Goal: Transaction & Acquisition: Purchase product/service

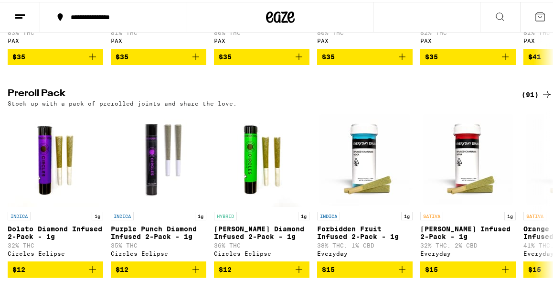
scroll to position [1896, 0]
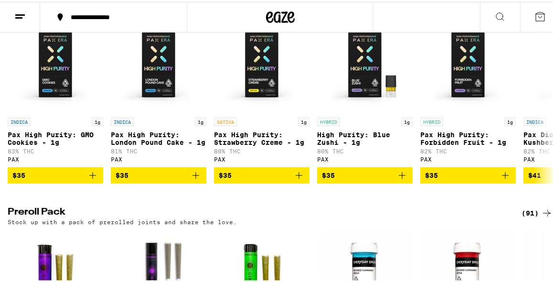
click at [296, 19] on div at bounding box center [280, 15] width 187 height 31
click at [278, 14] on icon at bounding box center [280, 15] width 29 height 17
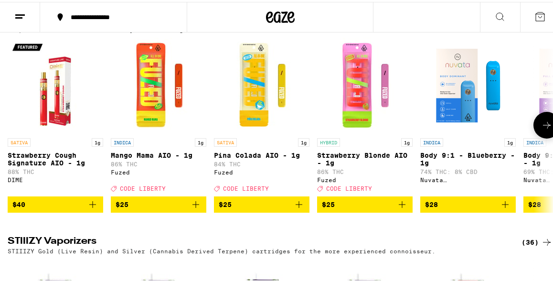
scroll to position [1439, 0]
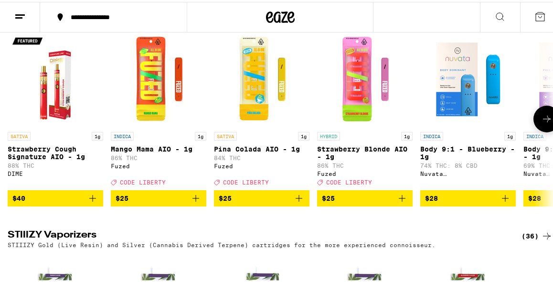
click at [541, 123] on icon at bounding box center [546, 116] width 11 height 11
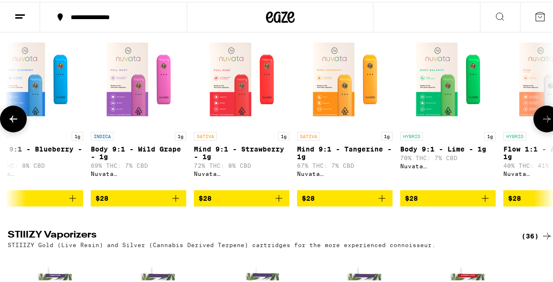
scroll to position [0, 434]
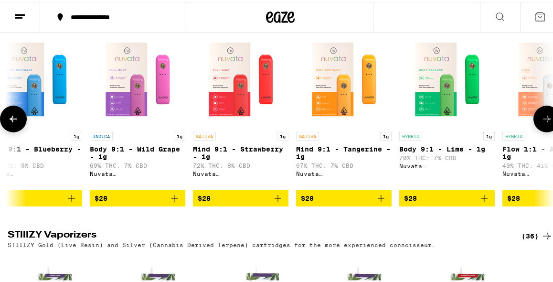
click at [541, 123] on icon at bounding box center [546, 116] width 11 height 11
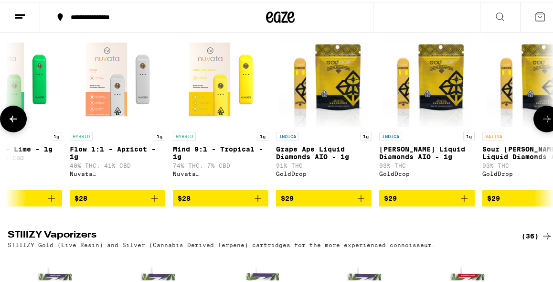
scroll to position [0, 867]
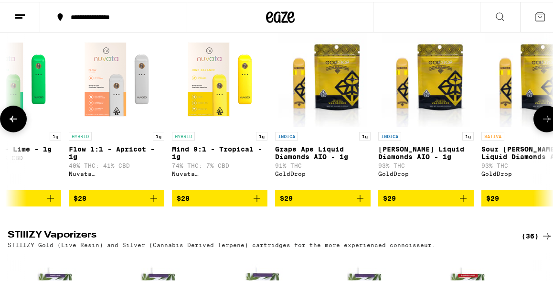
click at [541, 123] on icon at bounding box center [546, 116] width 11 height 11
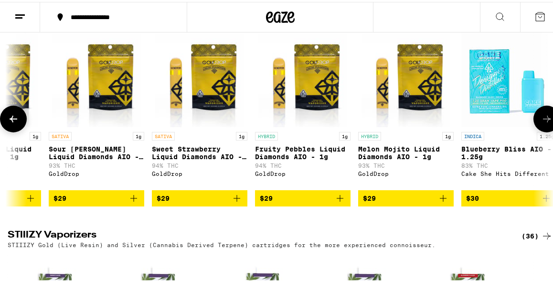
scroll to position [0, 1301]
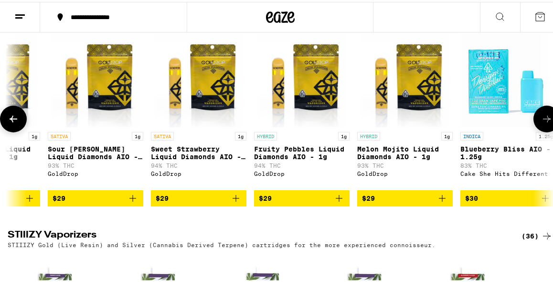
click at [541, 123] on icon at bounding box center [546, 116] width 11 height 11
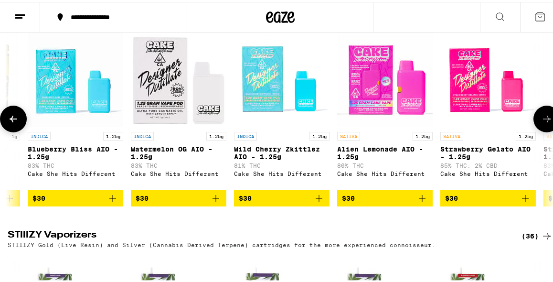
scroll to position [0, 1735]
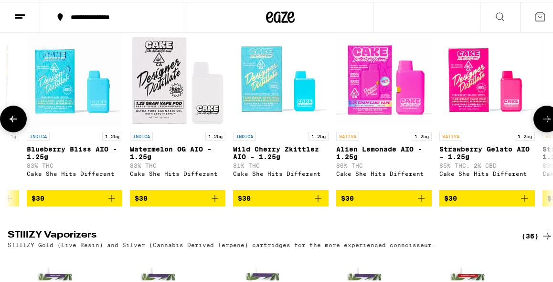
click at [541, 123] on icon at bounding box center [546, 116] width 11 height 11
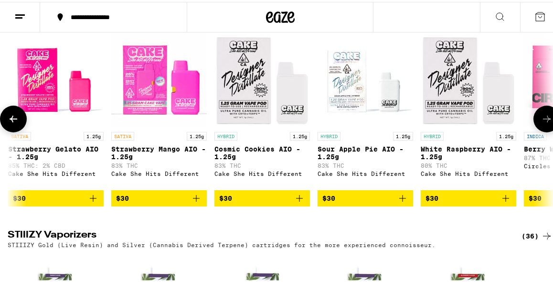
scroll to position [0, 2168]
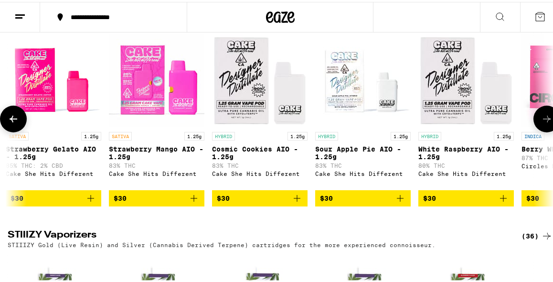
click at [543, 120] on icon at bounding box center [547, 117] width 8 height 7
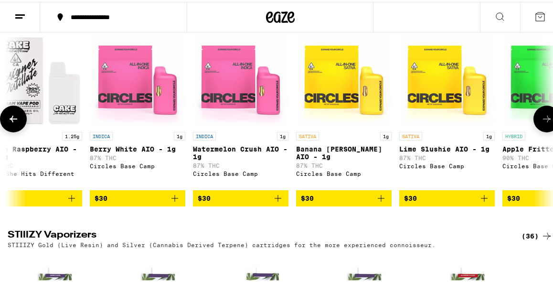
scroll to position [0, 2602]
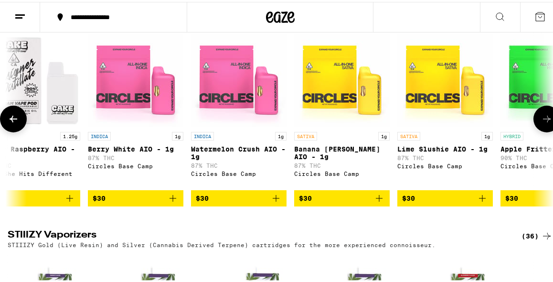
click at [543, 120] on icon at bounding box center [547, 117] width 8 height 7
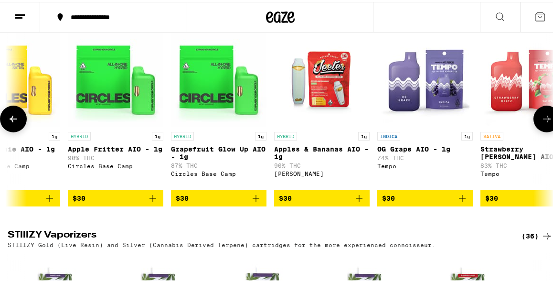
scroll to position [0, 3036]
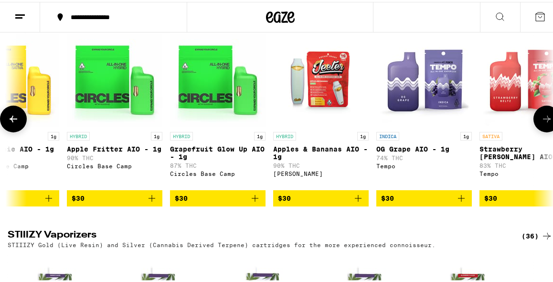
click at [541, 123] on icon at bounding box center [546, 116] width 11 height 11
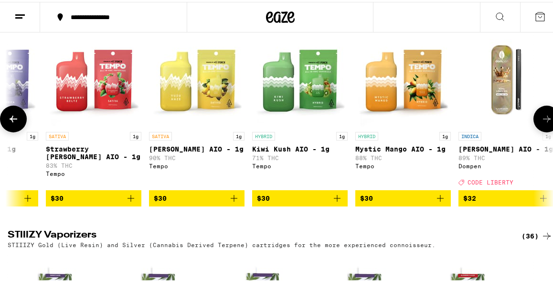
click at [541, 123] on icon at bounding box center [546, 116] width 11 height 11
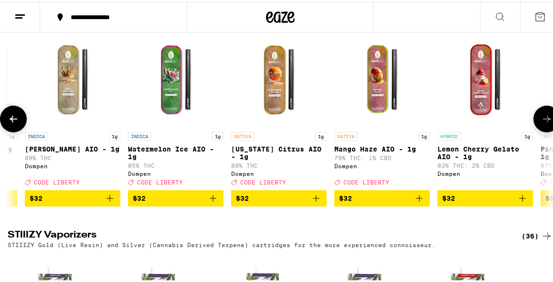
click at [541, 123] on icon at bounding box center [546, 116] width 11 height 11
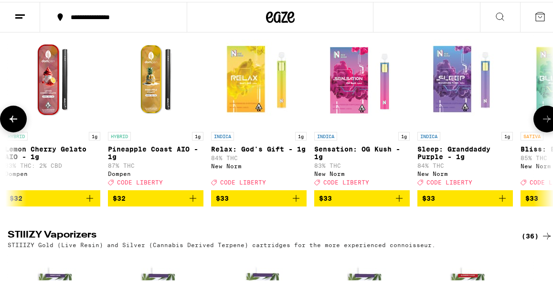
scroll to position [0, 4337]
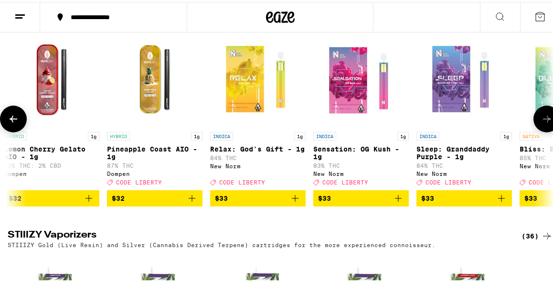
click at [541, 123] on icon at bounding box center [546, 116] width 11 height 11
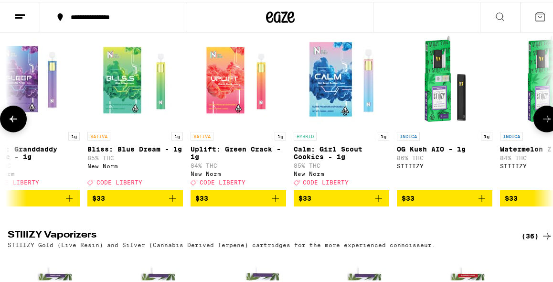
scroll to position [0, 4770]
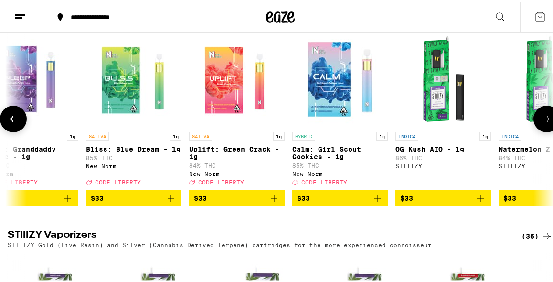
click at [541, 123] on icon at bounding box center [546, 116] width 11 height 11
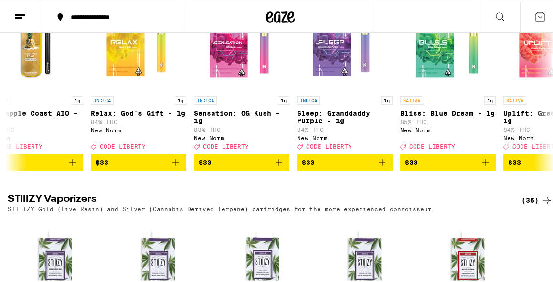
scroll to position [1475, 0]
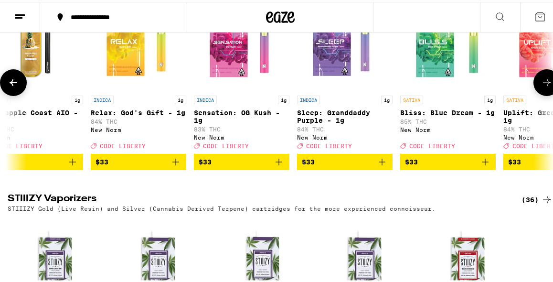
click at [534, 94] on button at bounding box center [547, 80] width 27 height 27
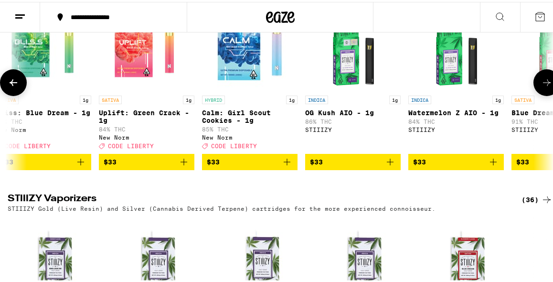
click at [534, 94] on button at bounding box center [547, 80] width 27 height 27
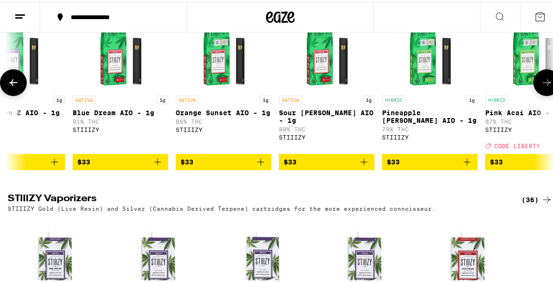
click at [534, 94] on button at bounding box center [547, 80] width 27 height 27
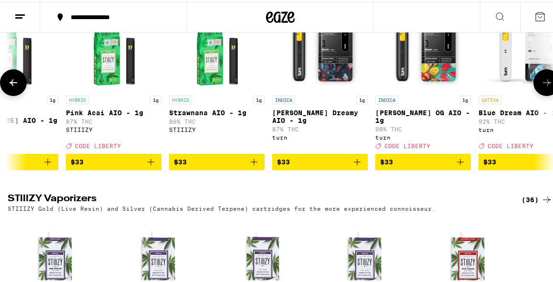
click at [534, 94] on button at bounding box center [547, 80] width 27 height 27
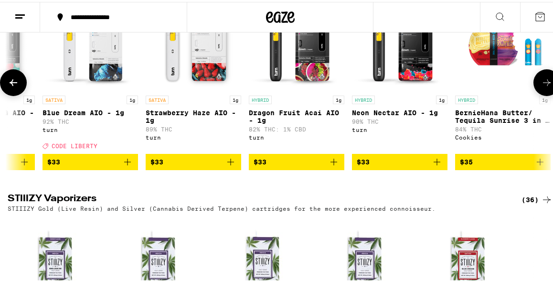
click at [534, 94] on button at bounding box center [547, 80] width 27 height 27
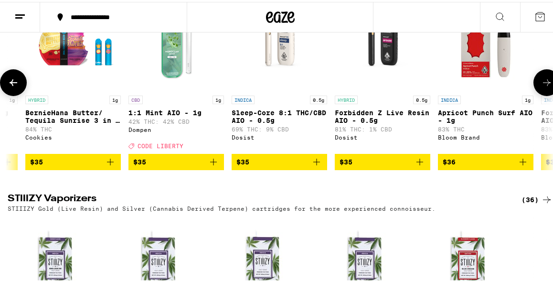
scroll to position [0, 6589]
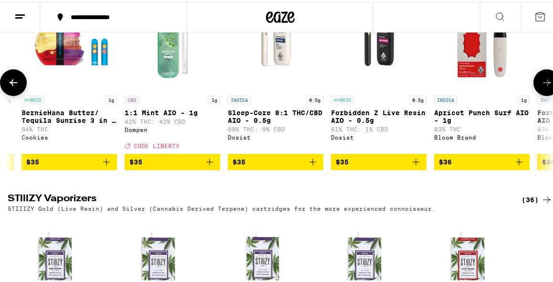
click at [534, 94] on button at bounding box center [547, 80] width 27 height 27
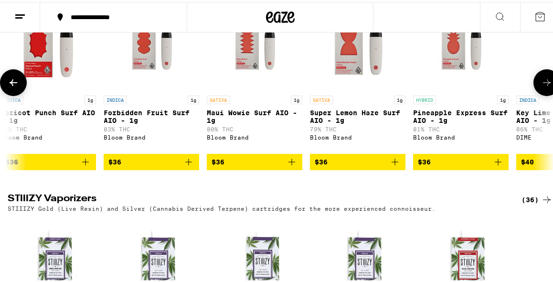
click at [534, 94] on button at bounding box center [547, 80] width 27 height 27
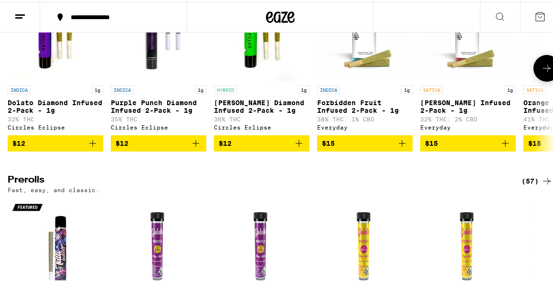
scroll to position [2142, 0]
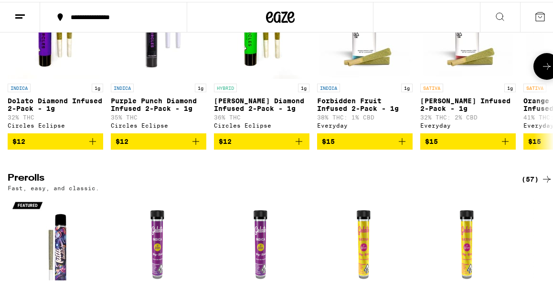
click at [541, 70] on icon at bounding box center [546, 64] width 11 height 11
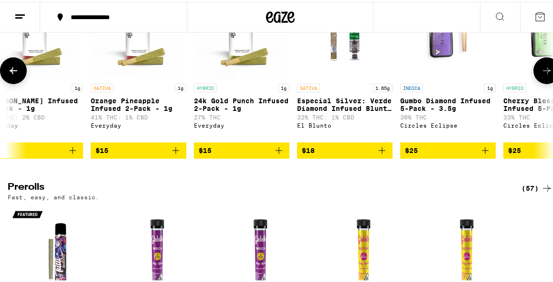
scroll to position [0, 434]
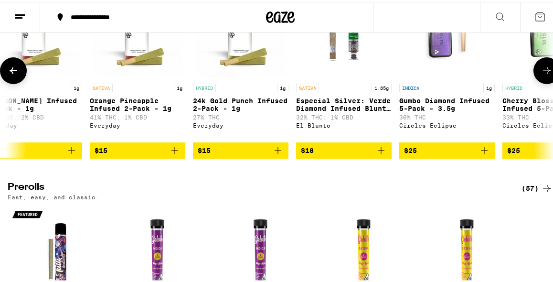
click at [534, 82] on button at bounding box center [547, 68] width 27 height 27
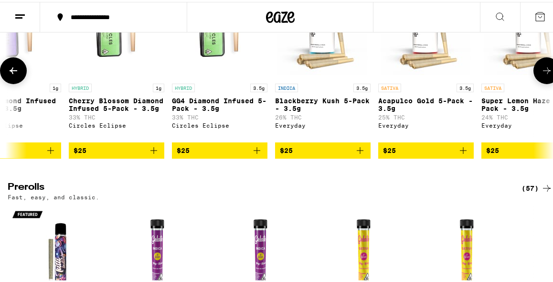
click at [534, 82] on button at bounding box center [547, 68] width 27 height 27
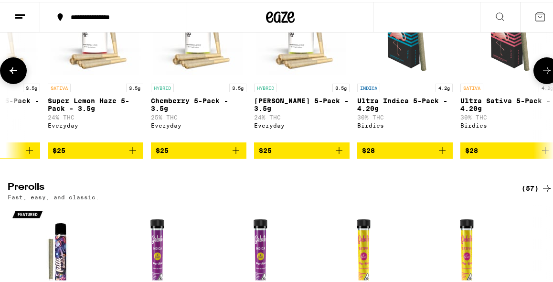
click at [534, 82] on button at bounding box center [547, 68] width 27 height 27
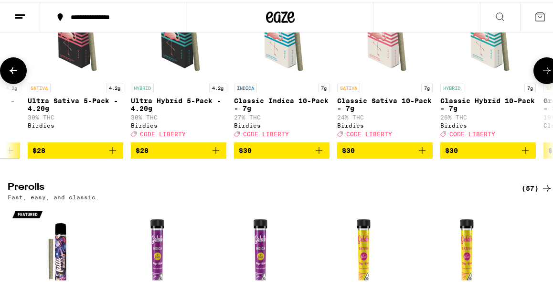
scroll to position [0, 1735]
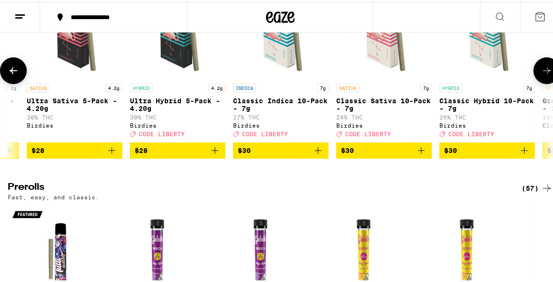
click at [534, 82] on button at bounding box center [547, 68] width 27 height 27
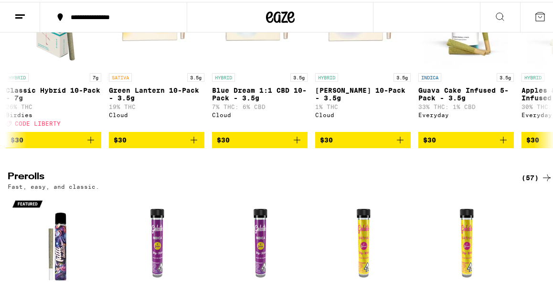
scroll to position [2153, 0]
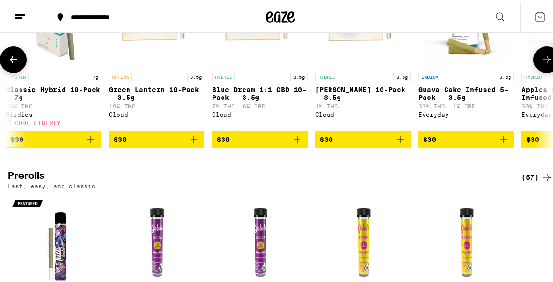
click at [534, 71] on button at bounding box center [547, 57] width 27 height 27
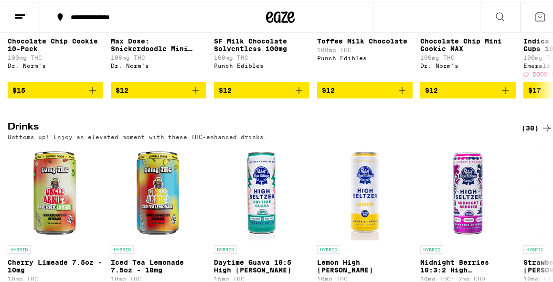
scroll to position [2862, 0]
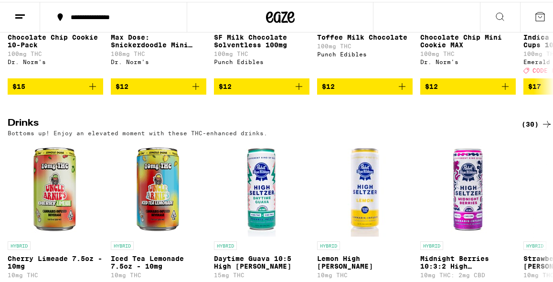
click at [542, 19] on button at bounding box center [547, 5] width 27 height 27
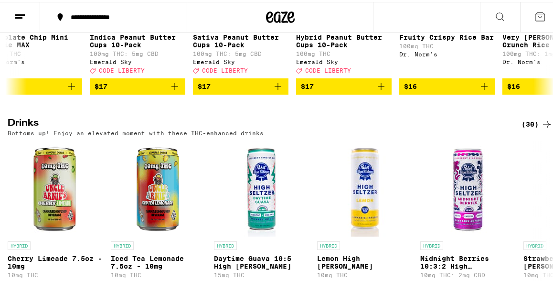
click at [541, 11] on icon at bounding box center [546, 5] width 11 height 11
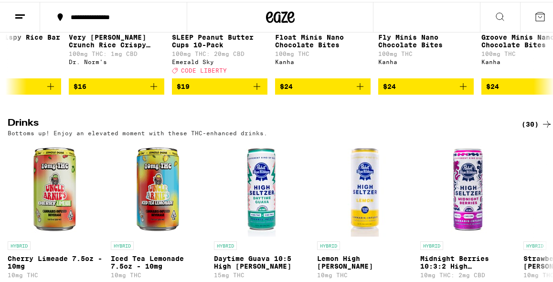
click at [541, 11] on icon at bounding box center [546, 5] width 11 height 11
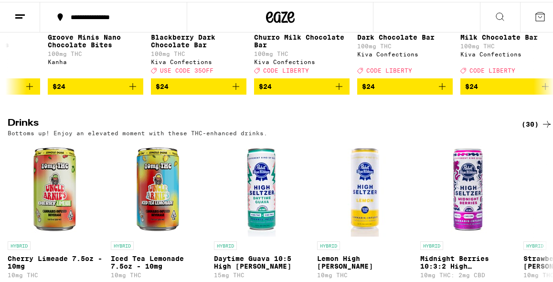
click at [541, 11] on icon at bounding box center [546, 5] width 11 height 11
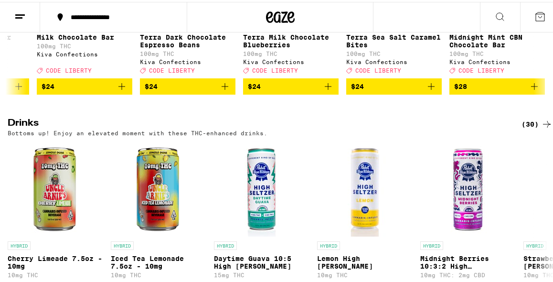
scroll to position [0, 1732]
click at [541, 19] on div at bounding box center [547, 5] width 27 height 27
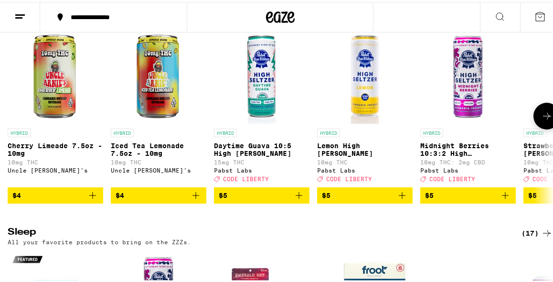
scroll to position [2976, 0]
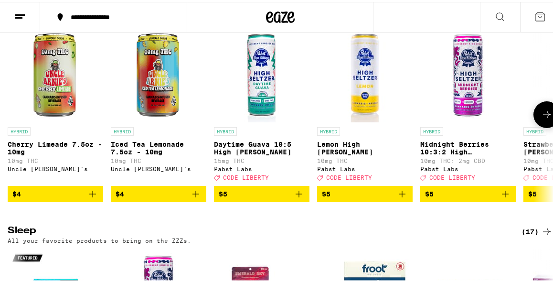
click at [541, 118] on icon at bounding box center [546, 112] width 11 height 11
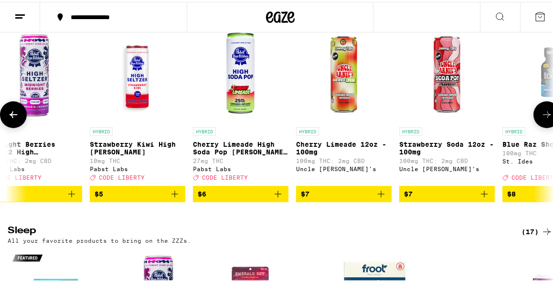
click at [541, 118] on icon at bounding box center [546, 112] width 11 height 11
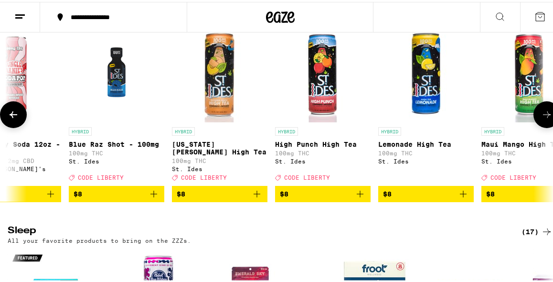
click at [541, 118] on icon at bounding box center [546, 112] width 11 height 11
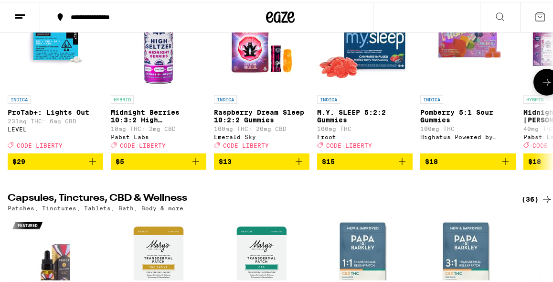
scroll to position [3232, 0]
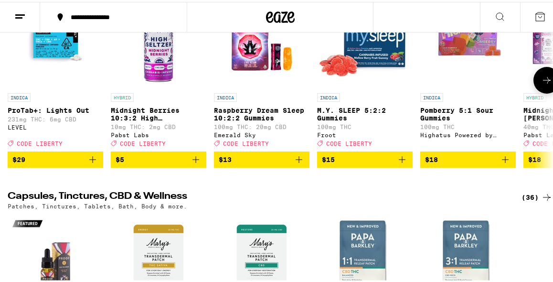
click at [544, 84] on icon at bounding box center [546, 78] width 11 height 11
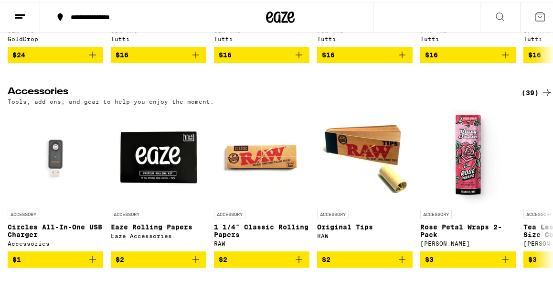
scroll to position [3775, 0]
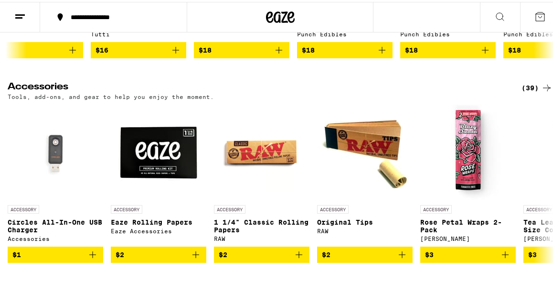
scroll to position [0, 434]
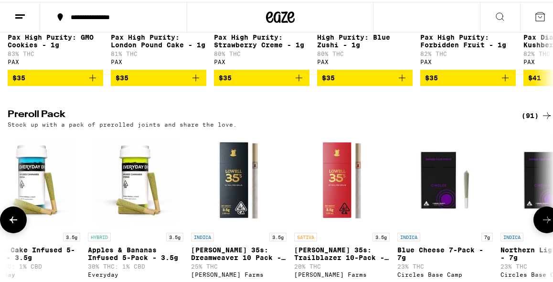
scroll to position [1499, 0]
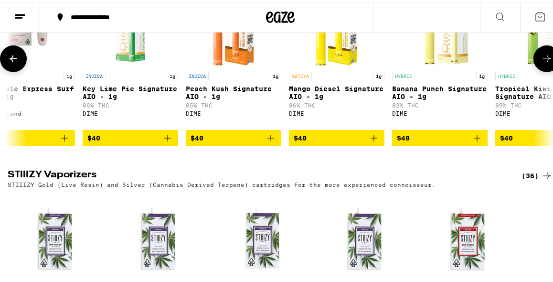
click at [213, 36] on img "Open page for Peach Kush Signature AIO - 1g from DIME" at bounding box center [234, 17] width 54 height 96
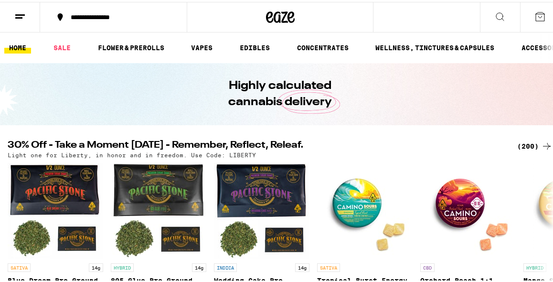
click at [283, 9] on icon at bounding box center [280, 15] width 29 height 17
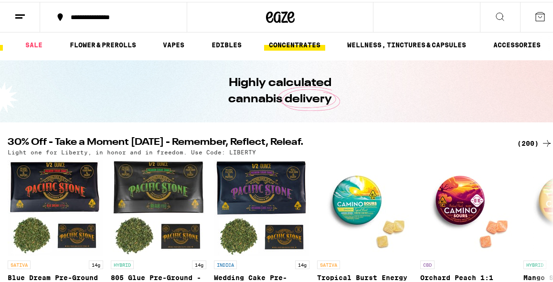
scroll to position [0, 84]
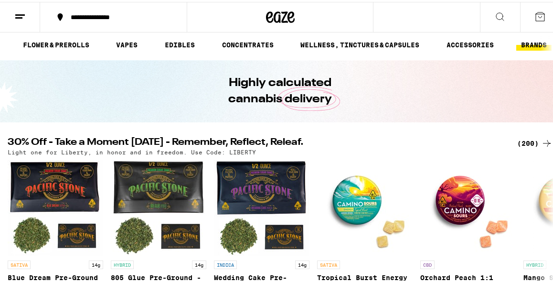
click at [532, 44] on link "BRANDS" at bounding box center [533, 42] width 35 height 11
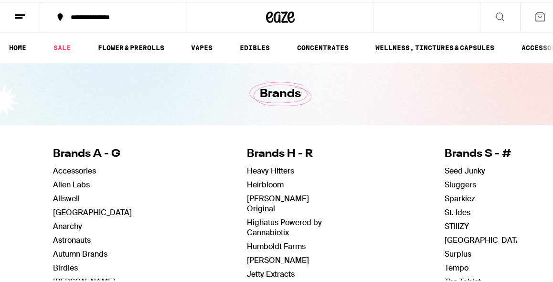
click at [261, 21] on div at bounding box center [280, 15] width 187 height 31
click at [30, 19] on button at bounding box center [20, 15] width 40 height 30
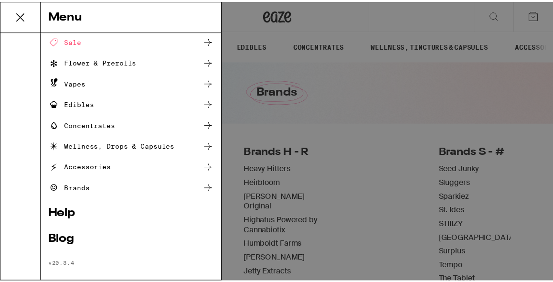
scroll to position [84, 0]
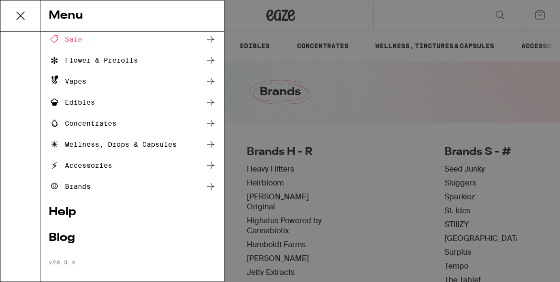
click at [322, 103] on div "Menu Log In Sign Up Shop Sale Flower & Prerolls Vapes Edibles Concentrates Well…" at bounding box center [280, 141] width 560 height 282
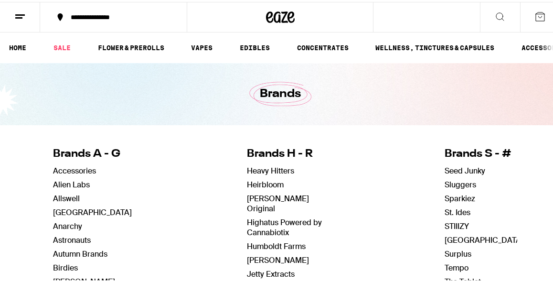
click at [283, 20] on icon at bounding box center [280, 15] width 14 height 11
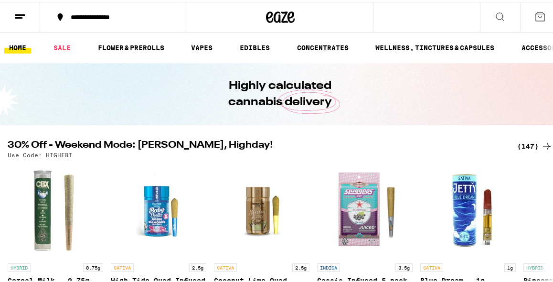
click at [278, 18] on icon at bounding box center [280, 15] width 29 height 17
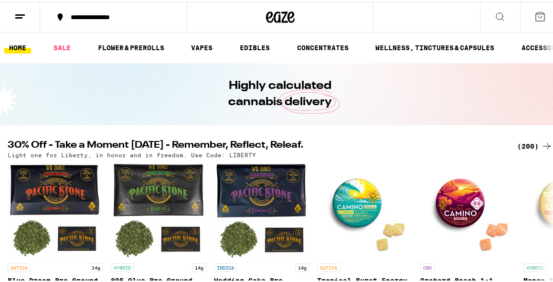
click at [16, 16] on icon at bounding box center [19, 14] width 11 height 11
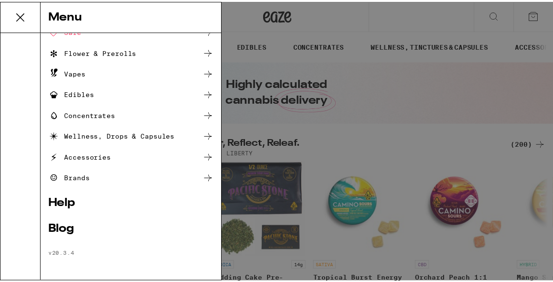
scroll to position [93, 0]
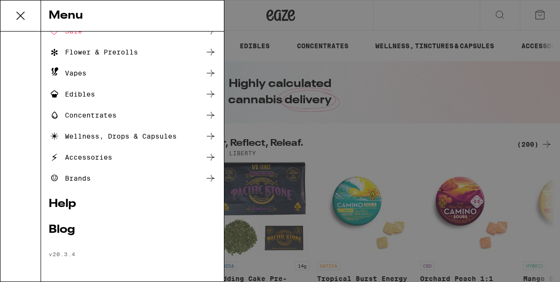
click at [80, 233] on div "Blog" at bounding box center [133, 229] width 168 height 11
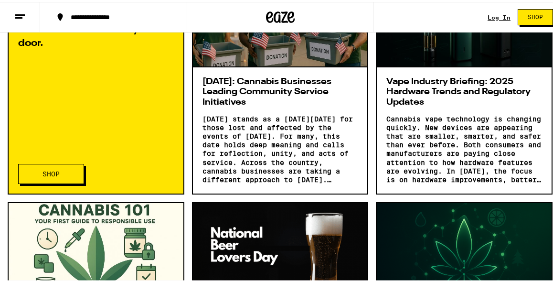
scroll to position [580, 0]
